Goal: Information Seeking & Learning: Find specific fact

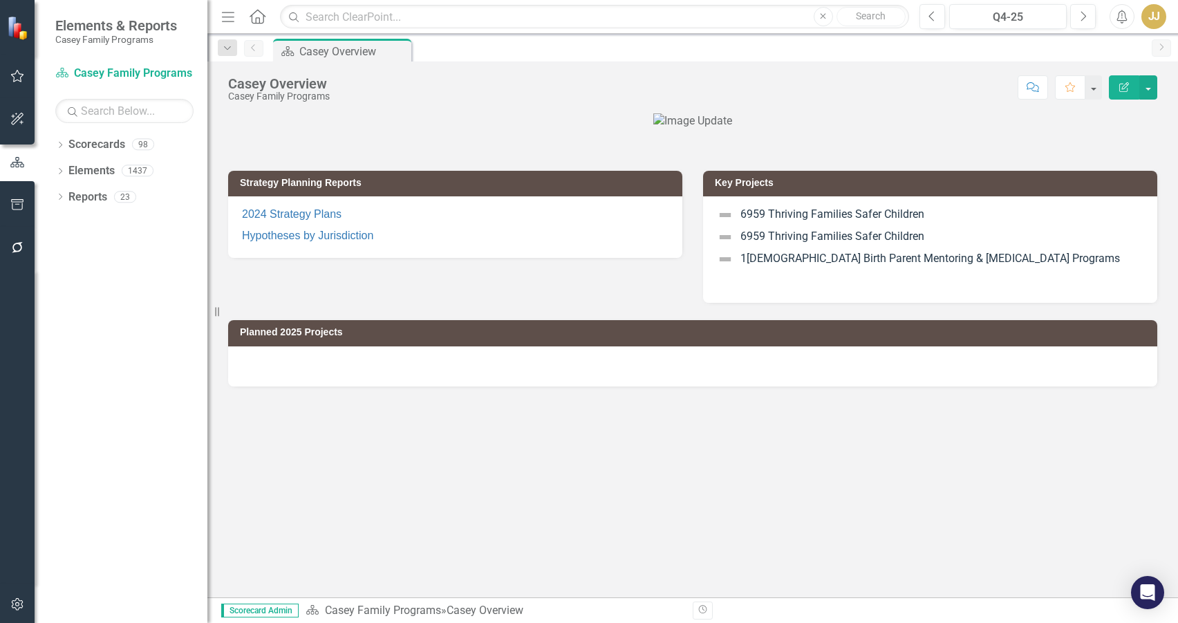
click at [64, 148] on icon "Dropdown" at bounding box center [60, 146] width 10 height 8
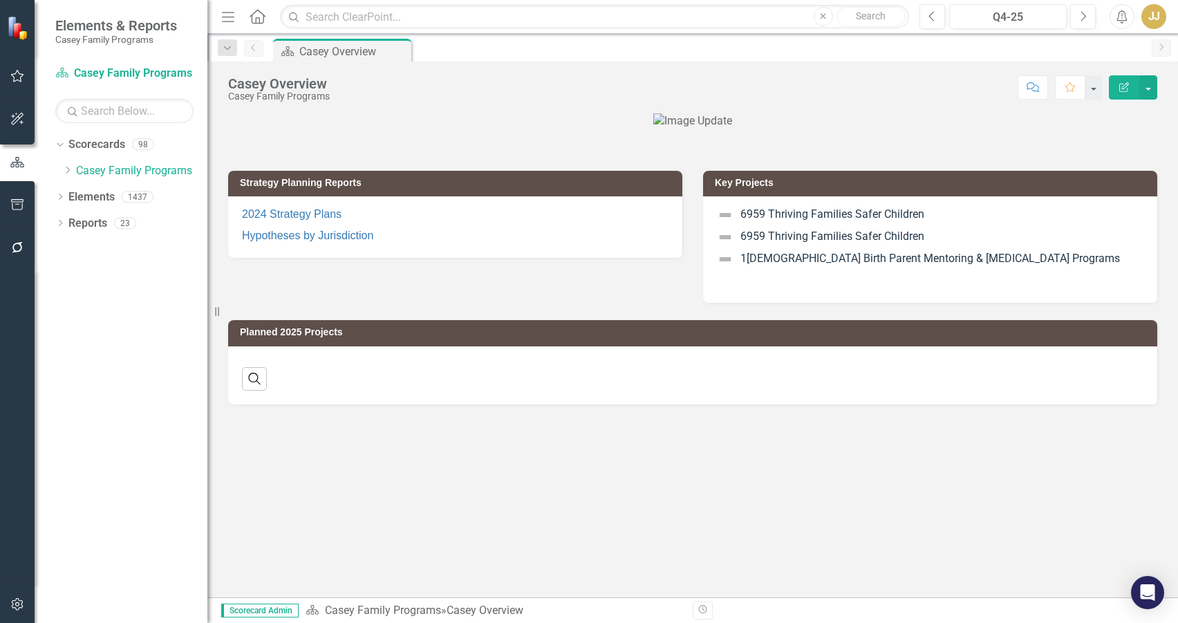
click at [66, 171] on icon "Dropdown" at bounding box center [67, 170] width 10 height 8
click at [80, 200] on icon "Dropdown" at bounding box center [81, 196] width 10 height 8
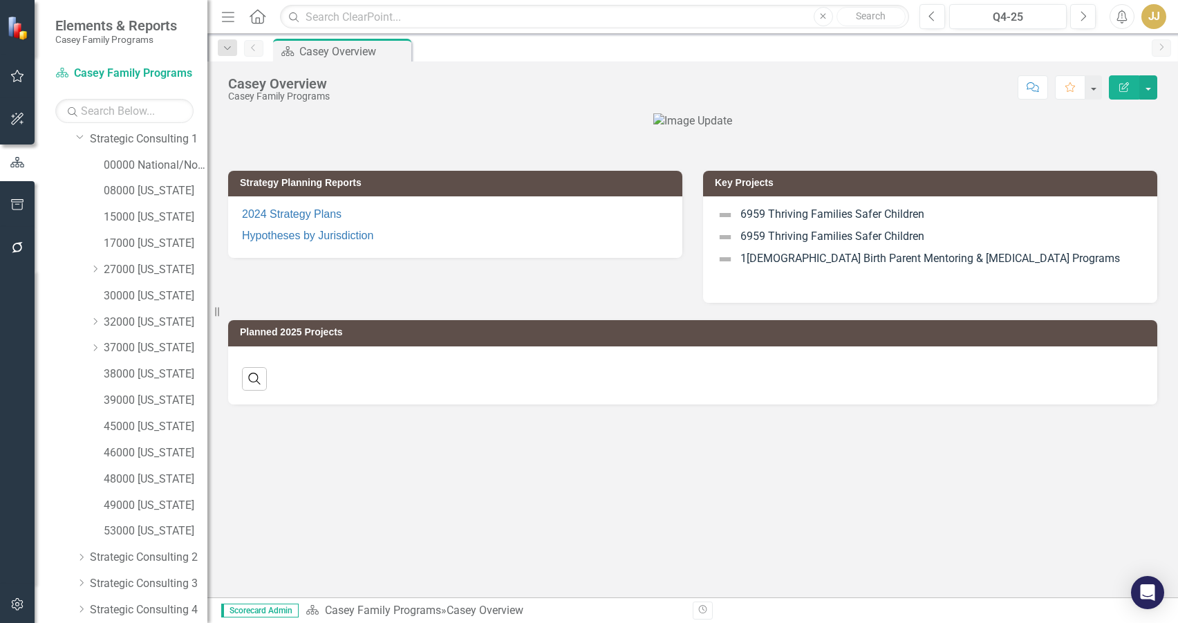
scroll to position [138, 0]
click at [156, 452] on link "53000 [US_STATE]" at bounding box center [156, 451] width 104 height 16
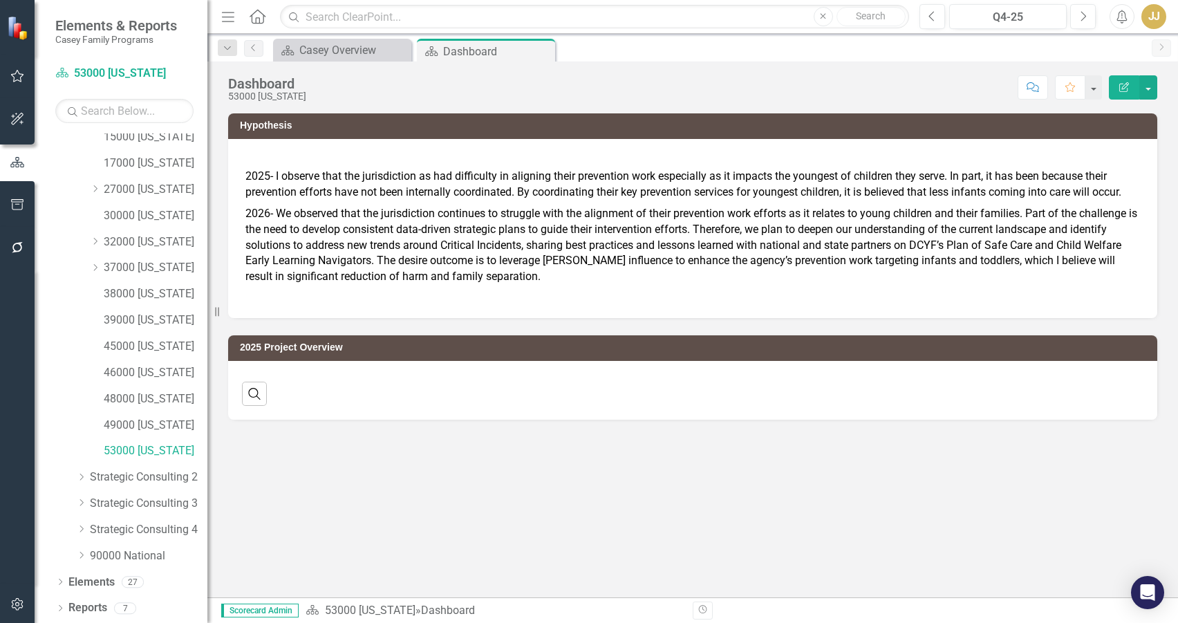
click at [57, 608] on icon "Dropdown" at bounding box center [60, 610] width 10 height 8
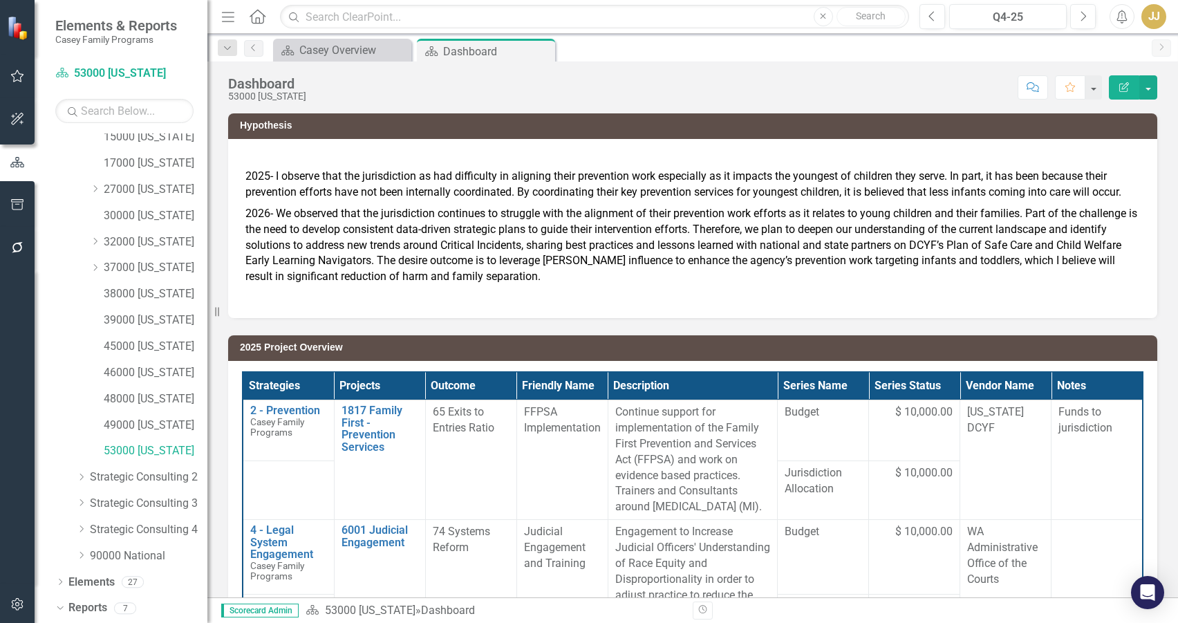
scroll to position [311, 0]
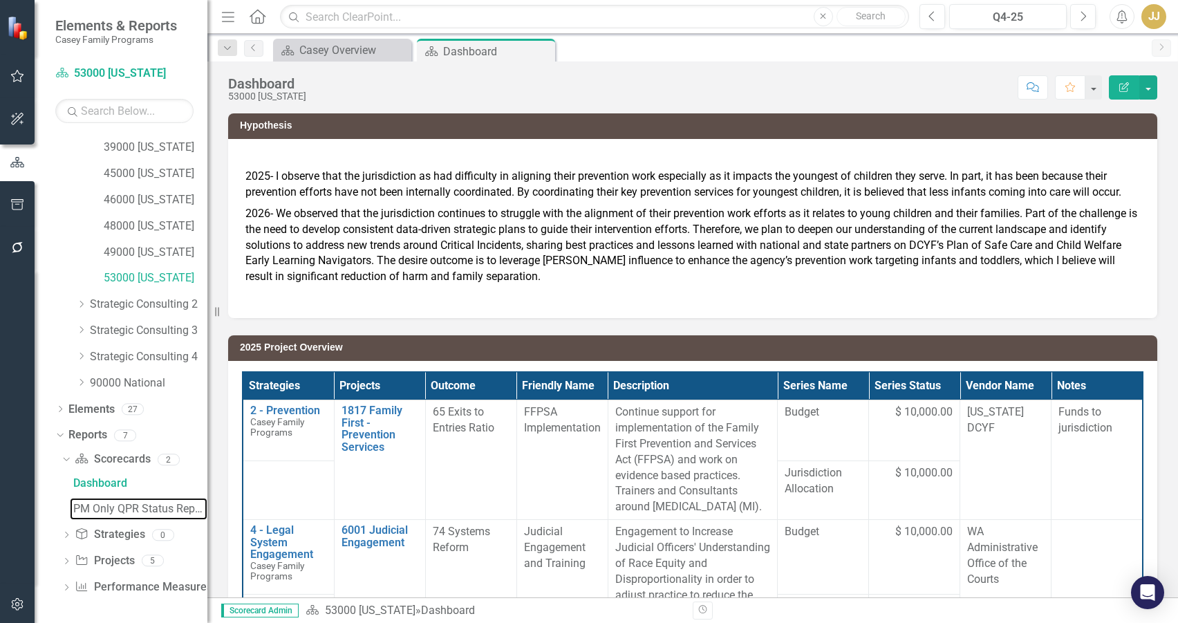
click at [130, 518] on link "PM Only QPR Status Report" at bounding box center [139, 509] width 138 height 22
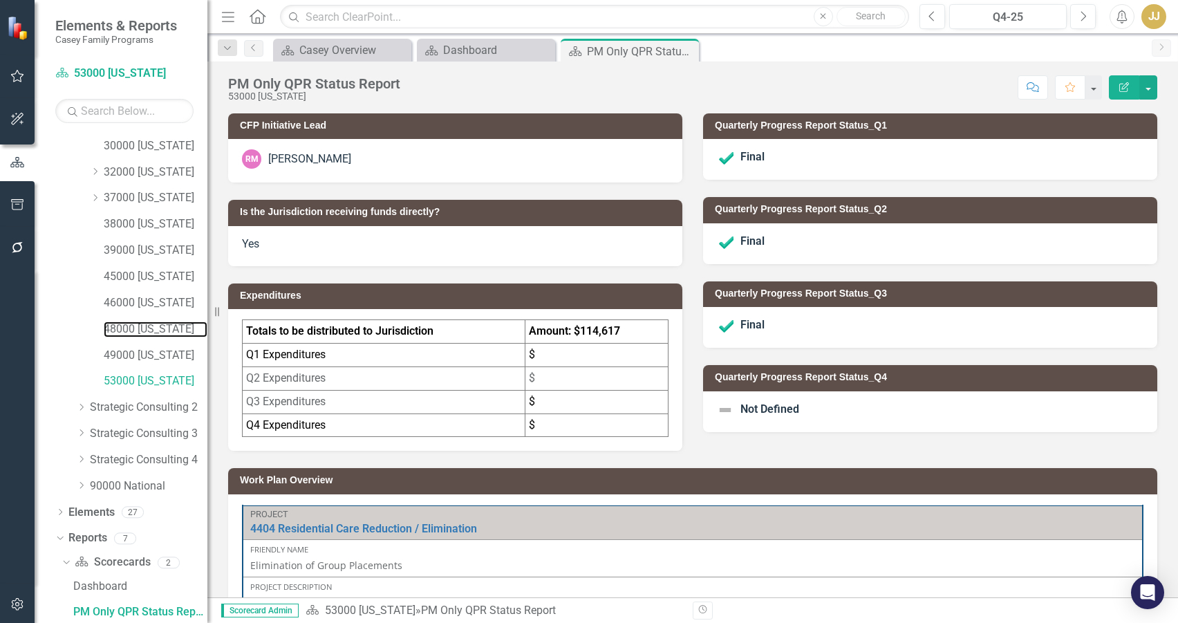
click at [158, 324] on link "48000 [US_STATE]" at bounding box center [156, 329] width 104 height 16
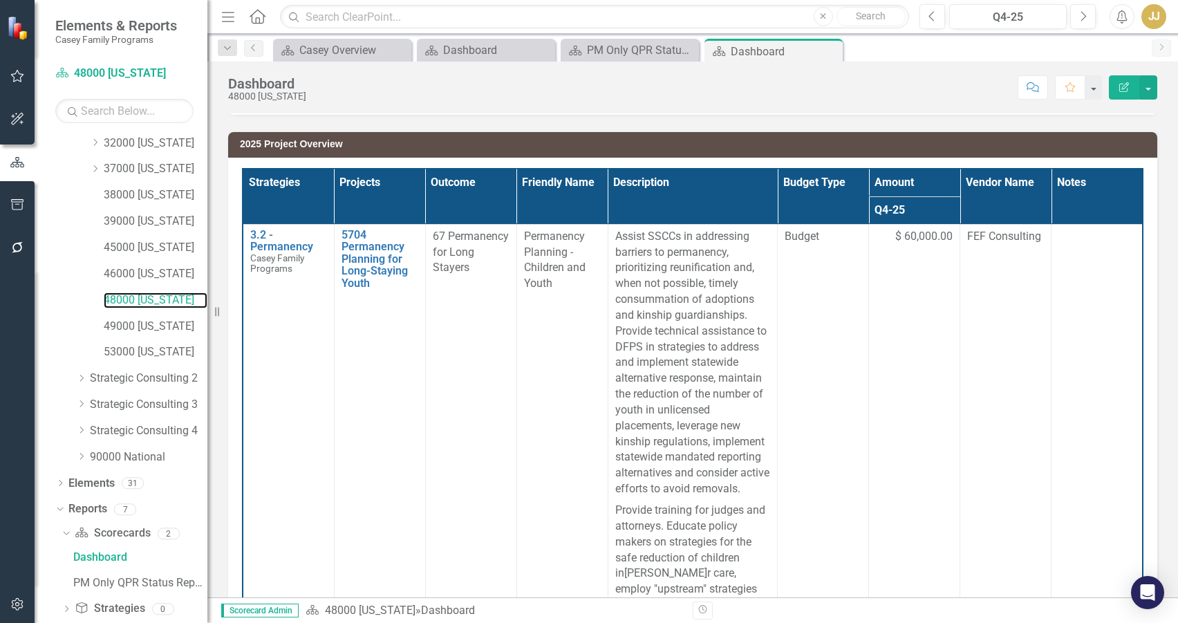
scroll to position [311, 0]
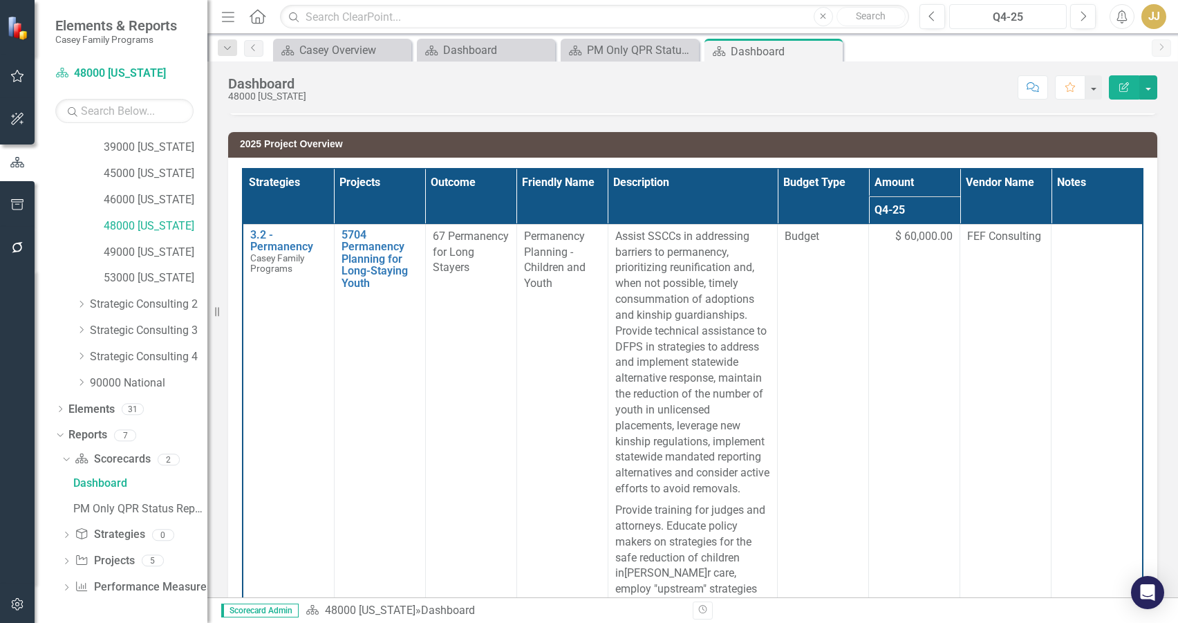
click at [1019, 15] on div "Q4-25" at bounding box center [1008, 17] width 108 height 17
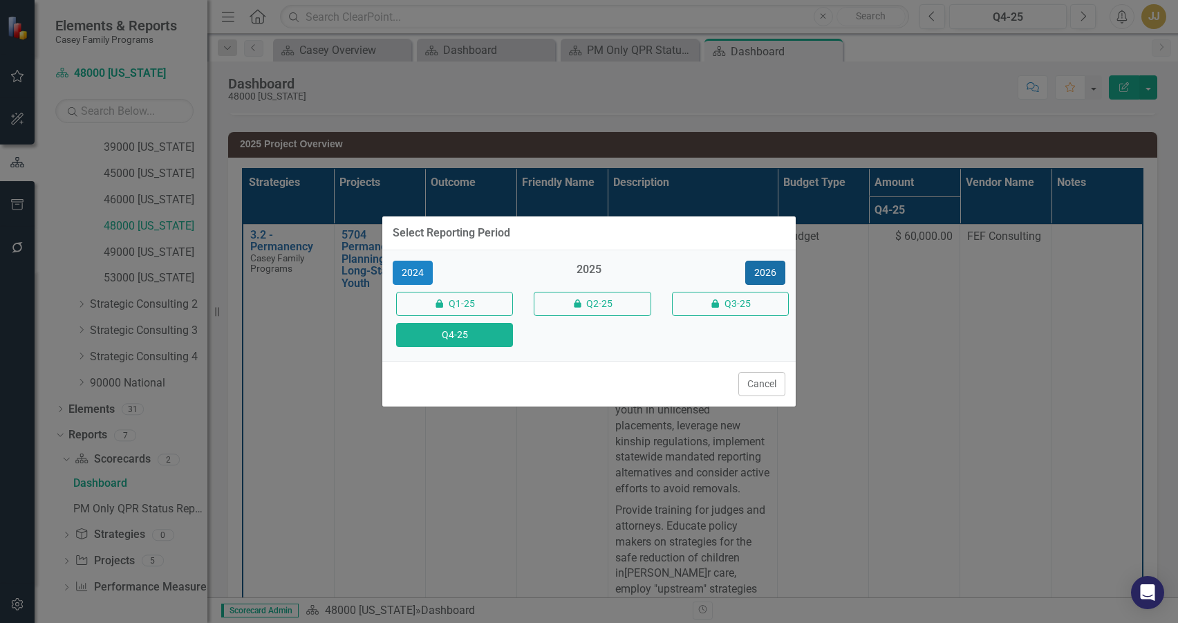
click at [763, 274] on button "2026" at bounding box center [765, 273] width 40 height 24
click at [468, 340] on button "Q4-26" at bounding box center [454, 335] width 117 height 24
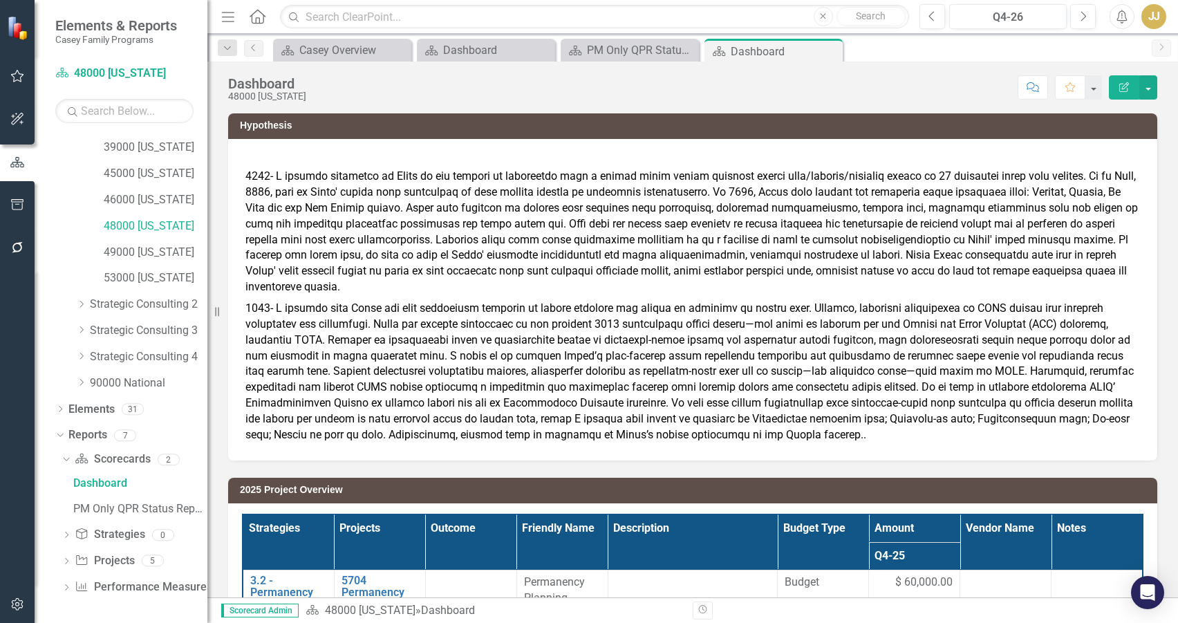
click at [64, 563] on icon "Dropdown" at bounding box center [67, 563] width 10 height 8
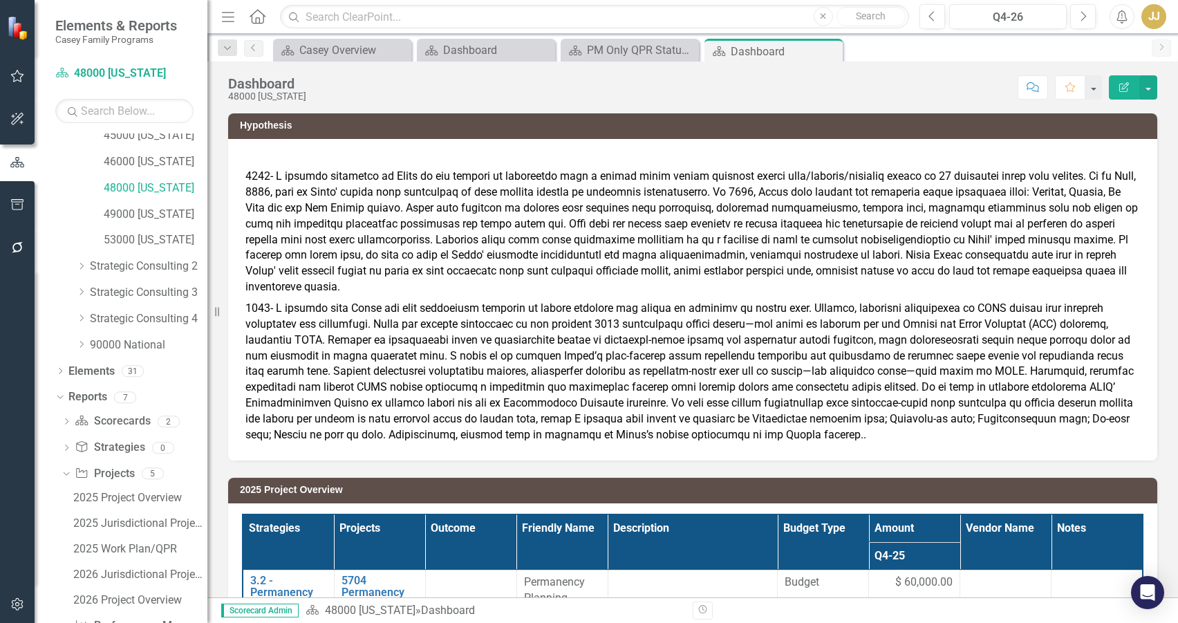
scroll to position [388, 0]
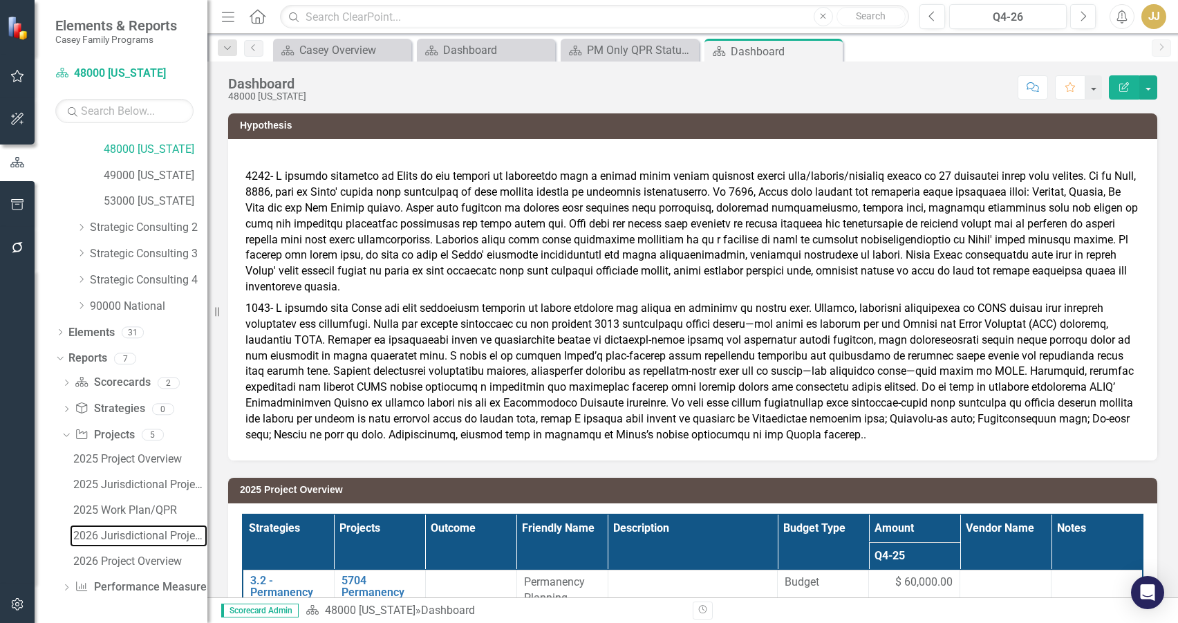
click at [131, 536] on div "2026 Jurisdictional Projects Assessment" at bounding box center [140, 536] width 134 height 12
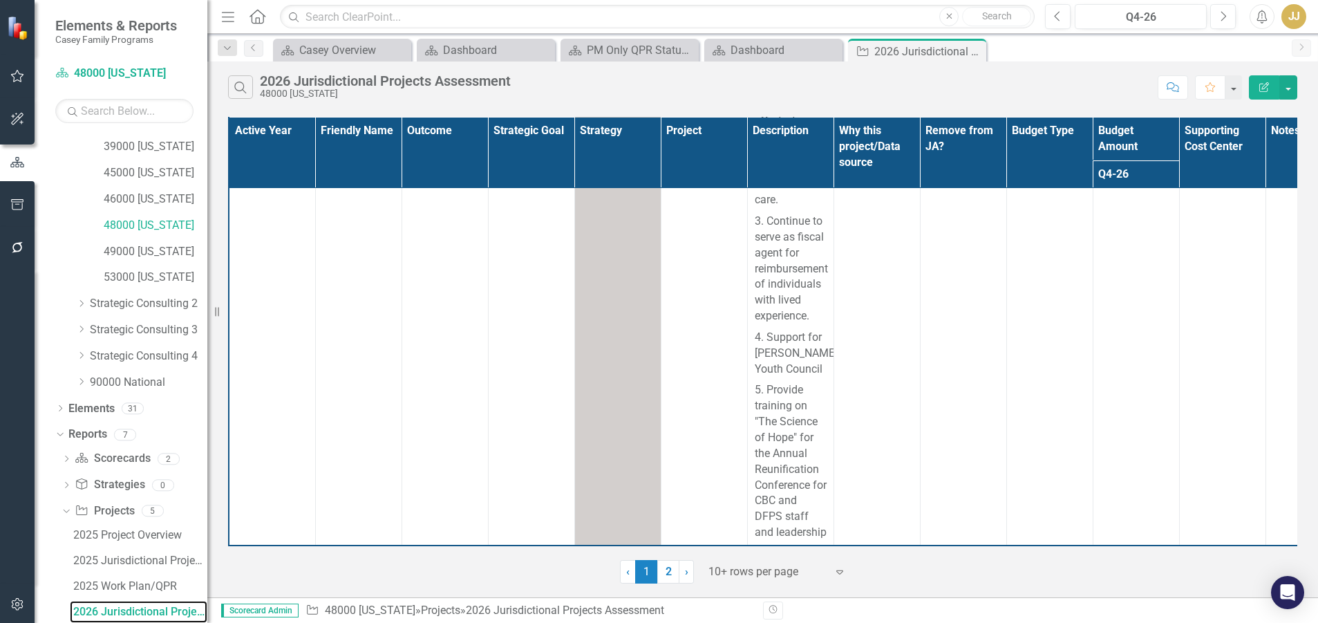
scroll to position [2635, 0]
click at [733, 575] on div at bounding box center [768, 572] width 118 height 19
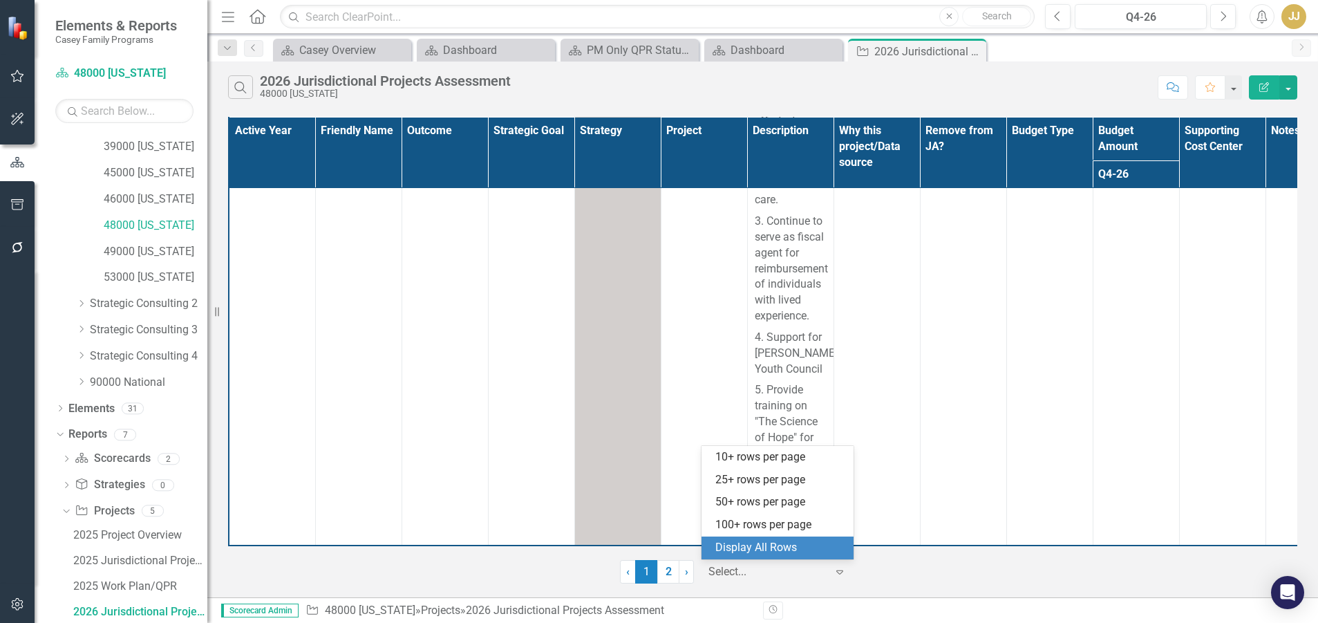
click at [758, 549] on div "Display All Rows" at bounding box center [781, 548] width 130 height 16
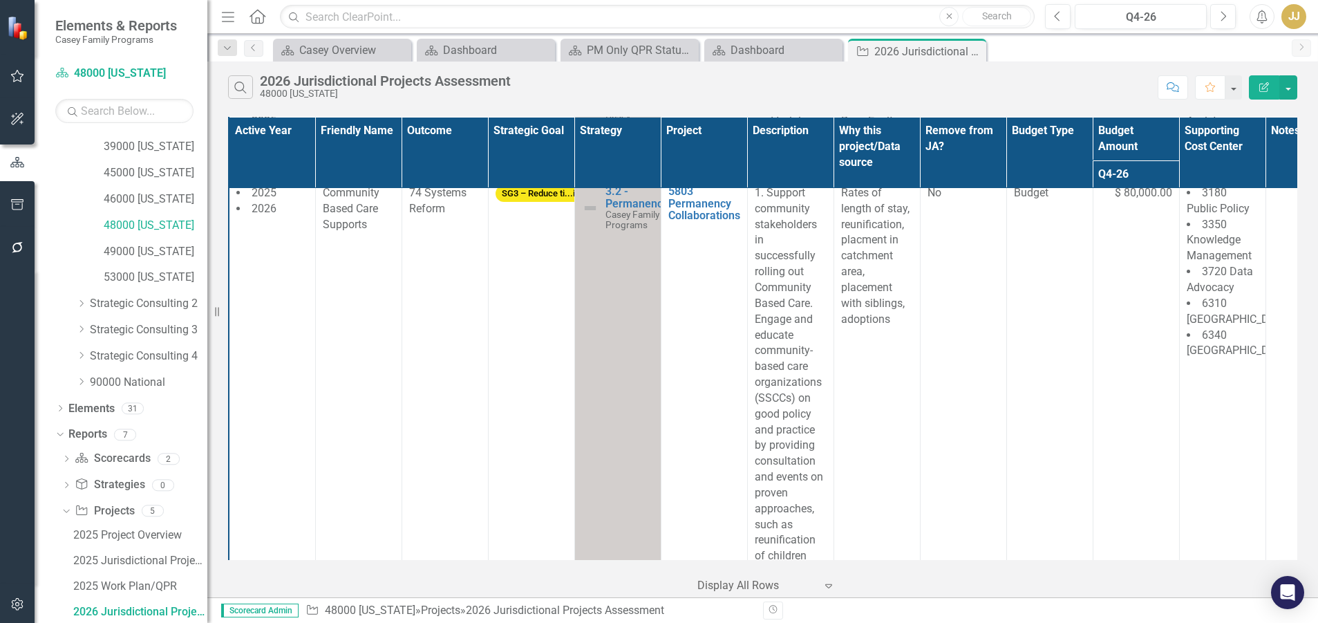
scroll to position [1599, 0]
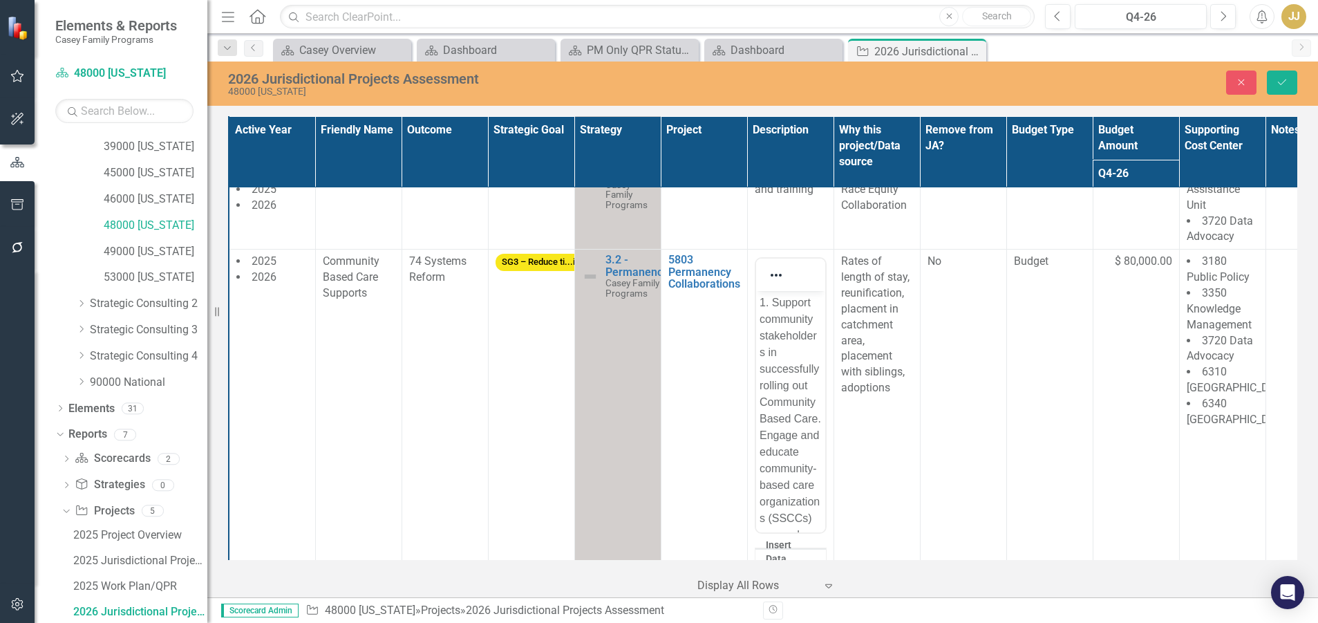
scroll to position [0, 0]
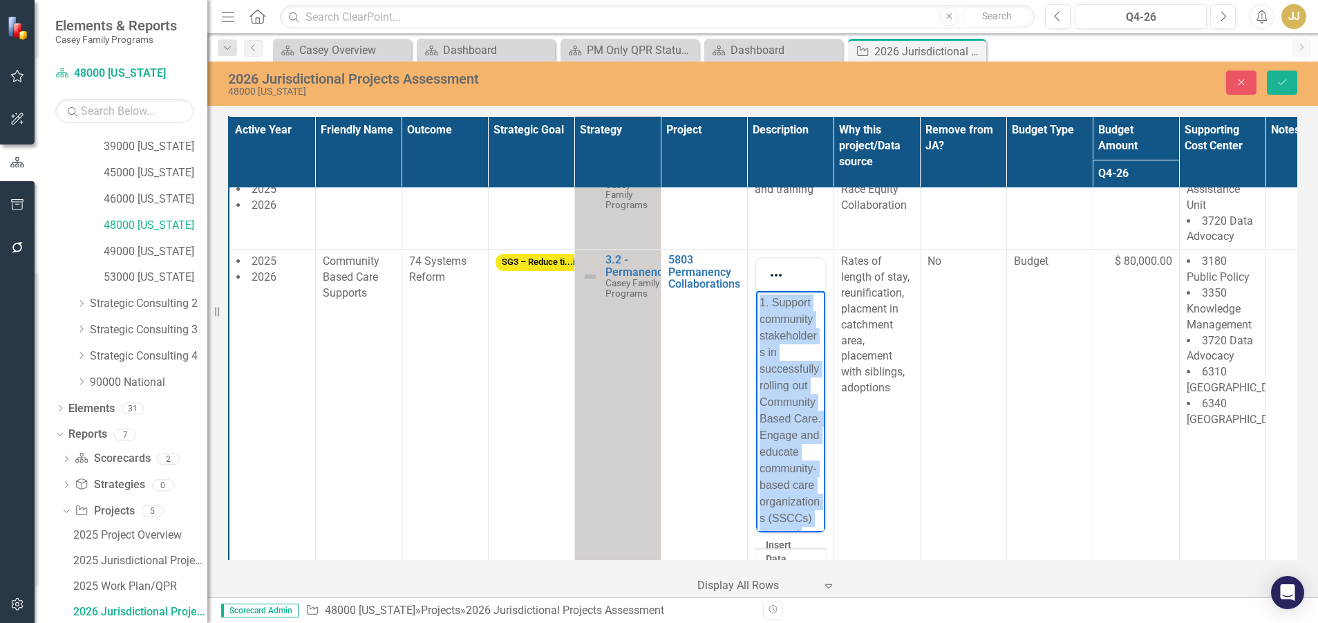
copy p "1. Support community stakeholders in successfully rolling out Community Based C…"
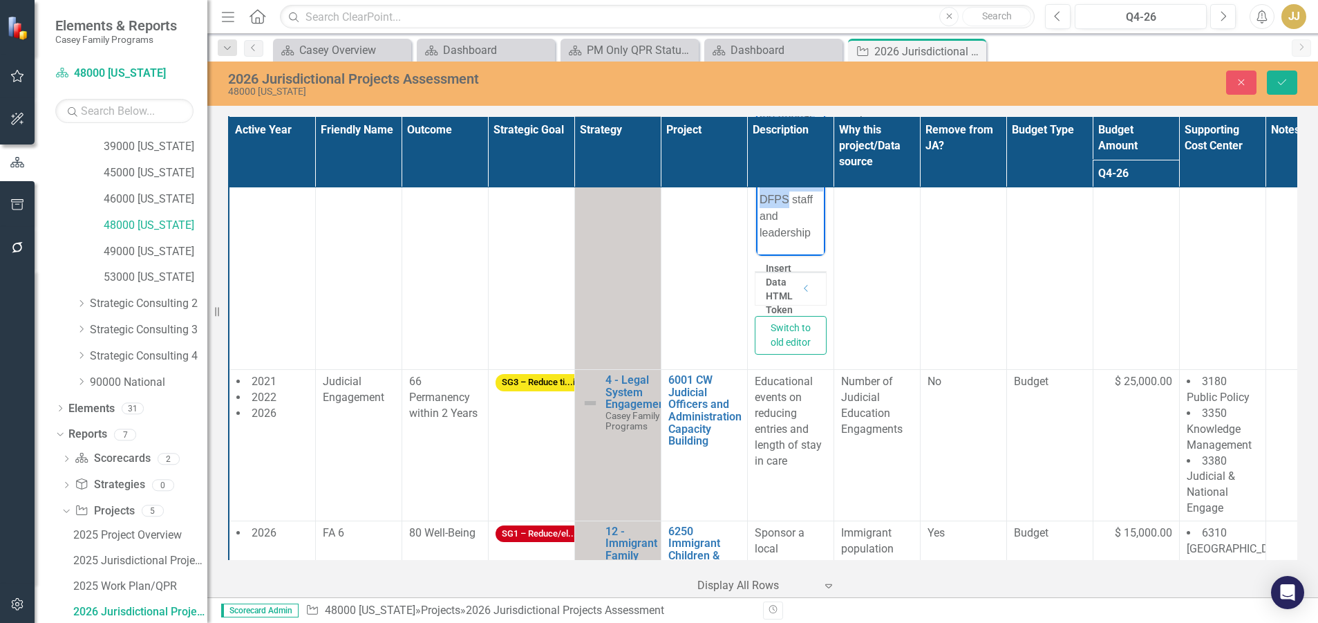
scroll to position [1635, 0]
drag, startPoint x: 763, startPoint y: 169, endPoint x: 810, endPoint y: 263, distance: 105.1
copy body "2. Continued best practice development including leveraging multi-system approa…"
click at [1177, 75] on button "Close" at bounding box center [1241, 83] width 30 height 24
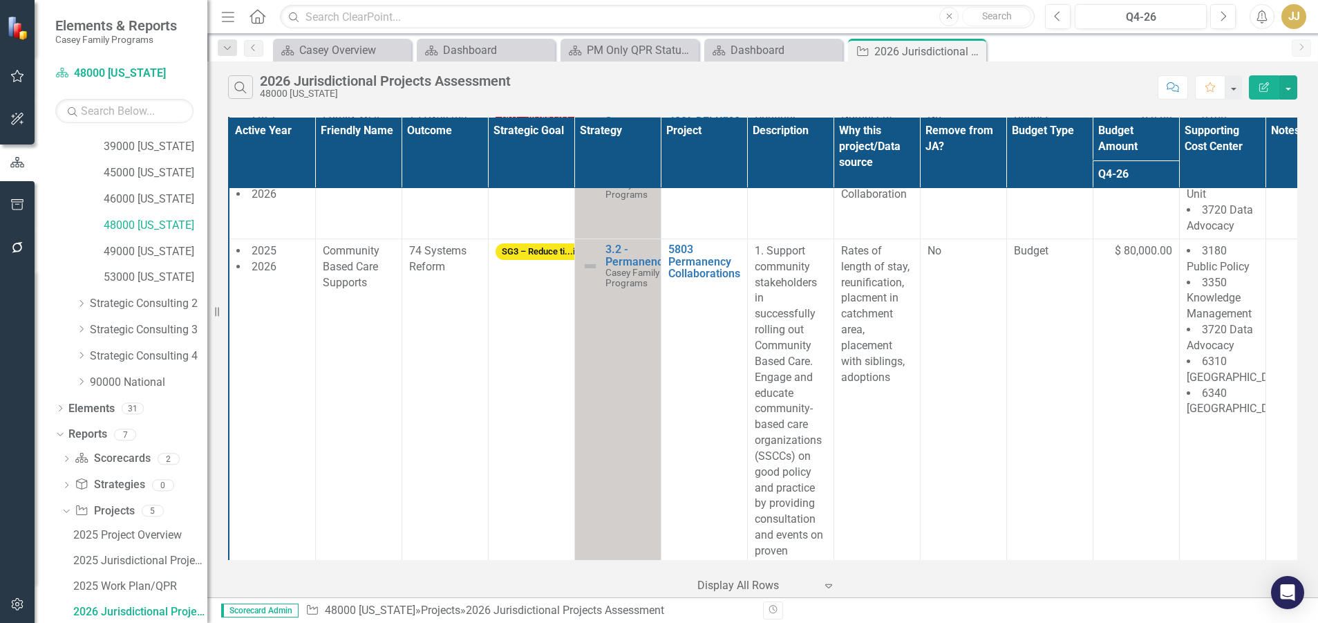
scroll to position [1599, 0]
